Goal: Task Accomplishment & Management: Complete application form

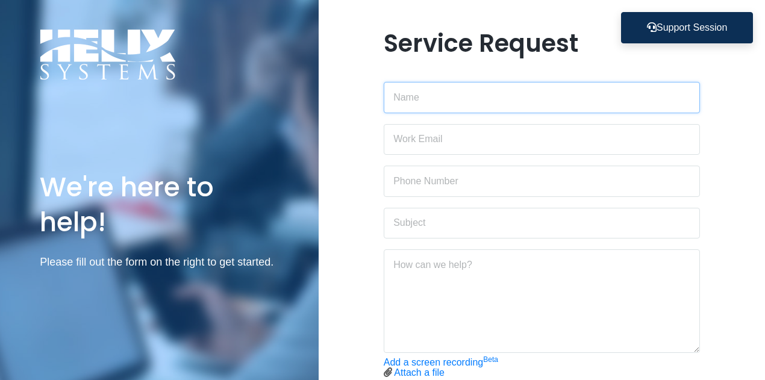
click at [477, 104] on input "text" at bounding box center [542, 97] width 317 height 31
type input "[PERSON_NAME]"
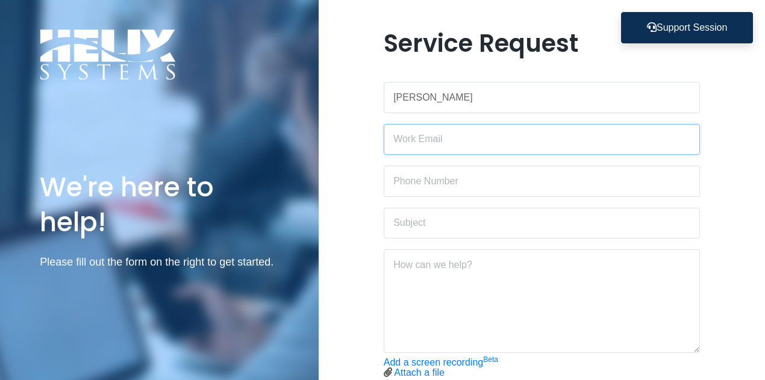
click at [466, 143] on input "email" at bounding box center [542, 139] width 317 height 31
type input "[PERSON_NAME][EMAIL_ADDRESS][DOMAIN_NAME]"
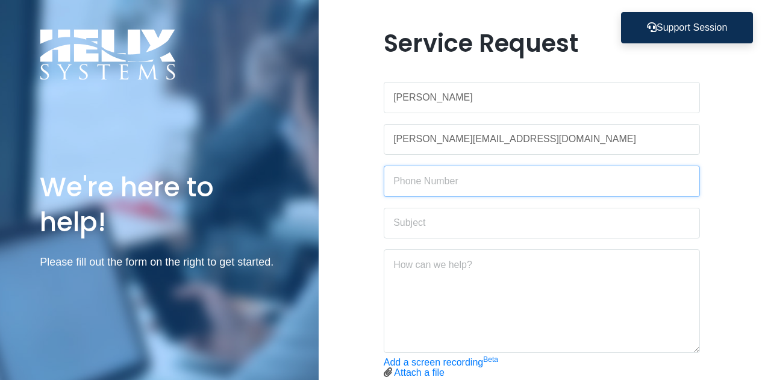
click at [460, 178] on input "text" at bounding box center [542, 181] width 317 height 31
click at [470, 176] on input "text" at bounding box center [542, 181] width 317 height 31
click at [435, 187] on input "text" at bounding box center [542, 181] width 317 height 31
type input "[PHONE_NUMBER]"
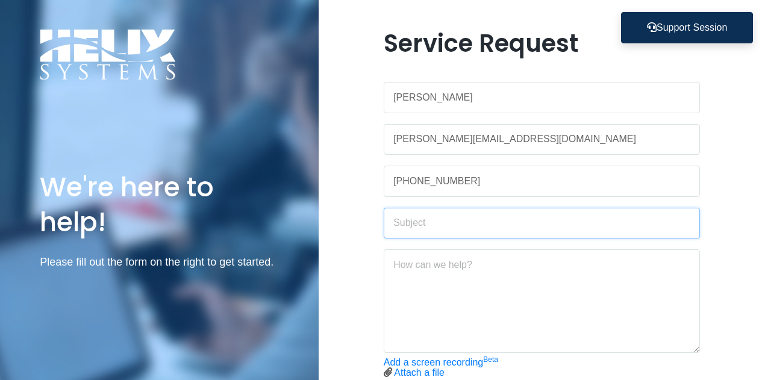
click at [473, 219] on input "text" at bounding box center [542, 223] width 317 height 31
type input "Connect to printer"
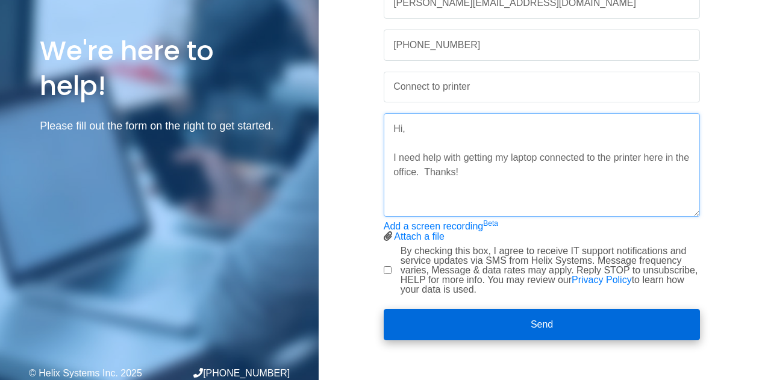
scroll to position [136, 0]
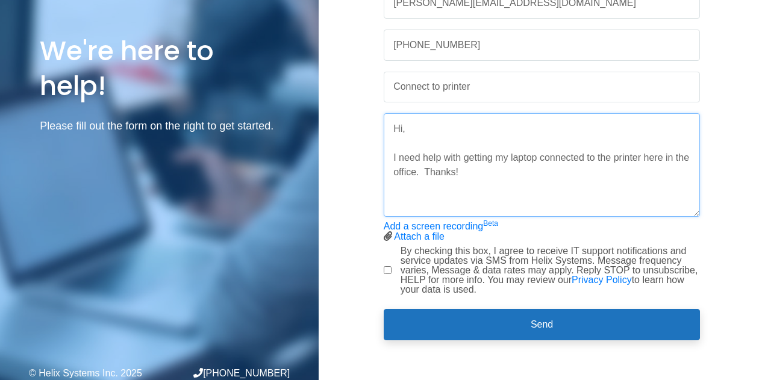
type textarea "Hi, I need help with getting my laptop connected to the printer here in the off…"
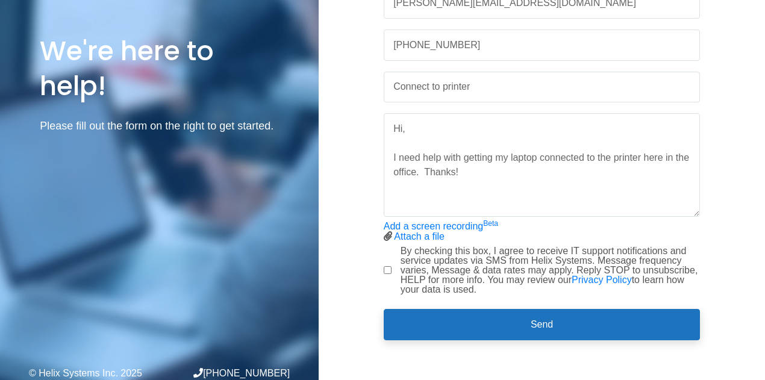
click at [388, 266] on input "By checking this box, I agree to receive IT support notifications and service u…" at bounding box center [388, 270] width 8 height 8
click at [387, 266] on input "By checking this box, I agree to receive IT support notifications and service u…" at bounding box center [388, 270] width 8 height 8
checkbox input "false"
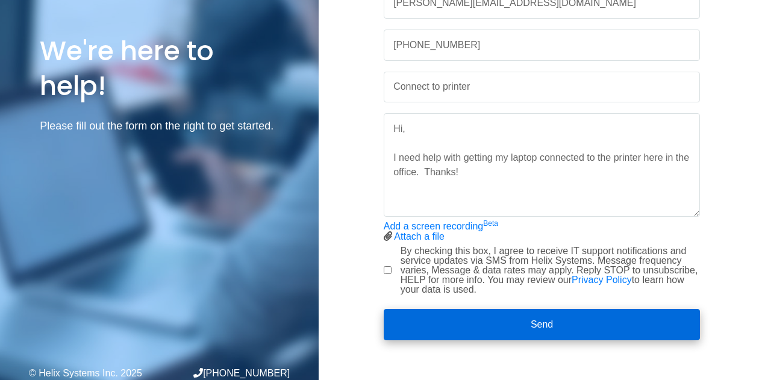
click at [615, 314] on button "Send" at bounding box center [542, 324] width 317 height 31
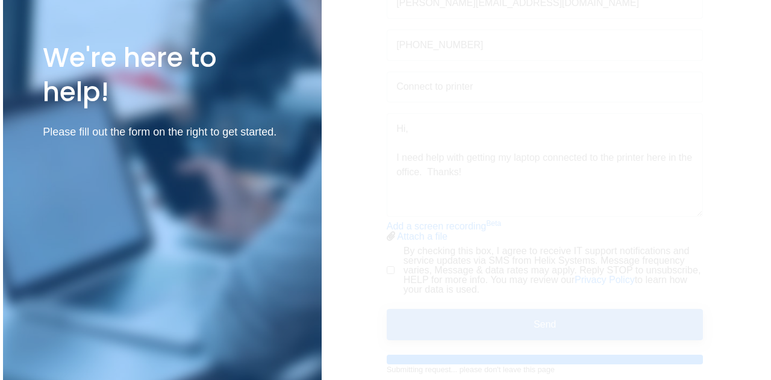
scroll to position [0, 0]
